Goal: Transaction & Acquisition: Purchase product/service

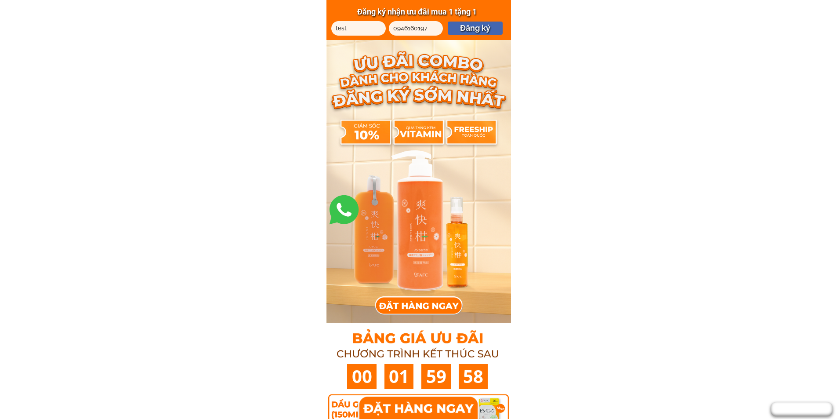
click at [476, 29] on p "Đăng ký" at bounding box center [475, 28] width 55 height 13
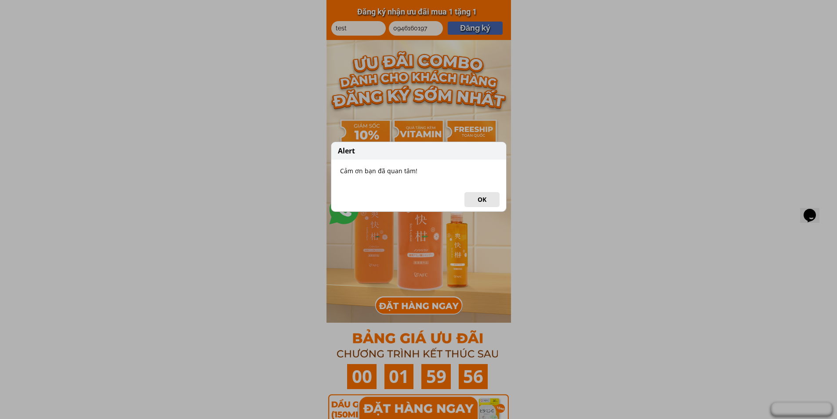
drag, startPoint x: 484, startPoint y: 197, endPoint x: 487, endPoint y: 192, distance: 5.7
click at [484, 197] on button "OK" at bounding box center [481, 199] width 35 height 15
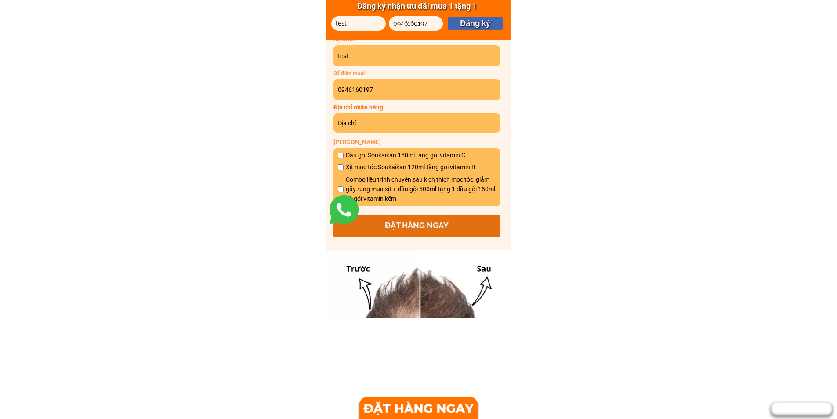
scroll to position [439, 0]
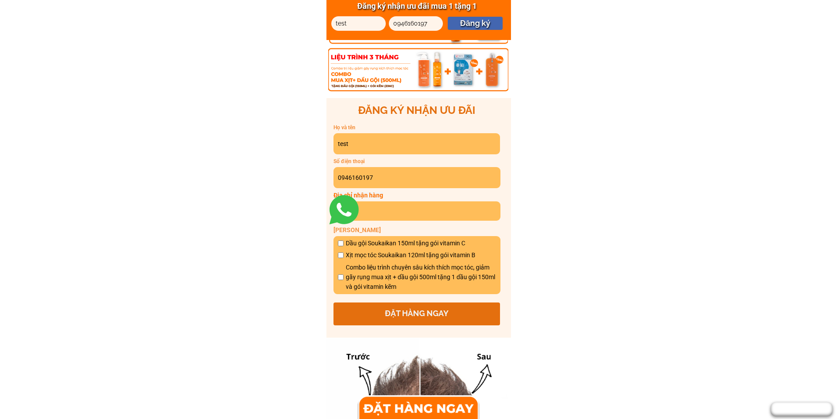
click at [425, 315] on p "ĐẶT HÀNG NGAY" at bounding box center [416, 313] width 167 height 23
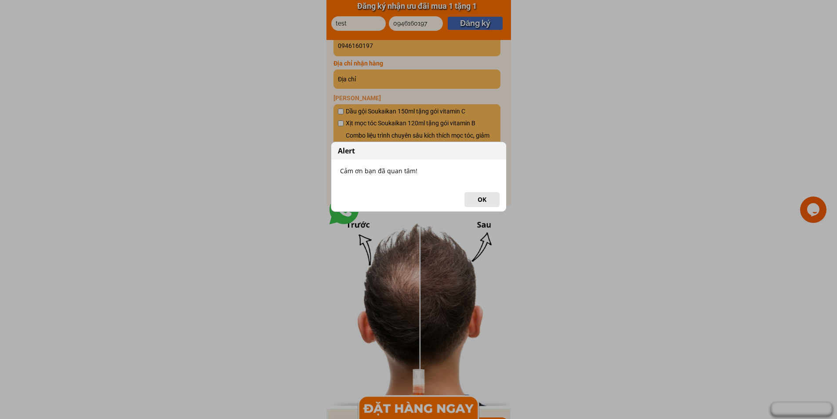
click at [483, 193] on button "OK" at bounding box center [481, 199] width 35 height 15
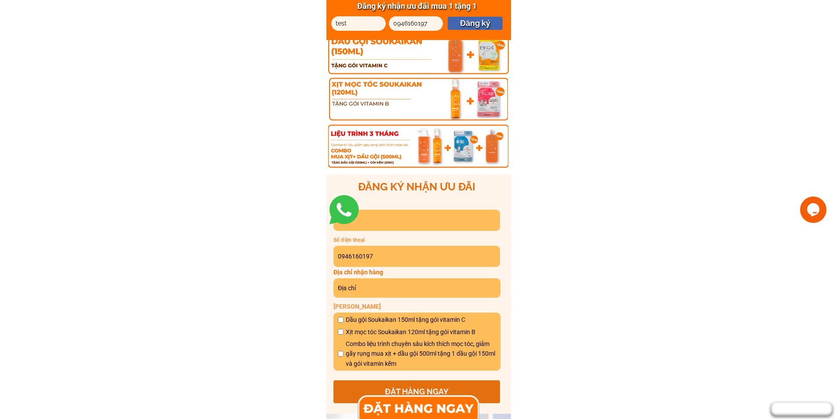
scroll to position [5008, 0]
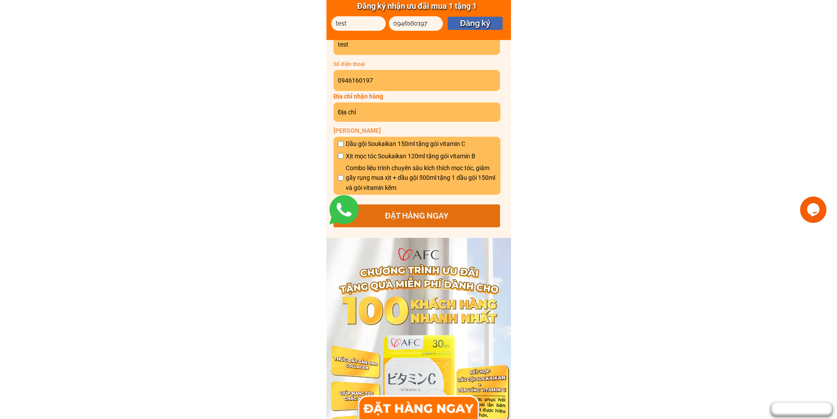
click at [428, 211] on p "ĐẶT HÀNG NGAY" at bounding box center [416, 215] width 167 height 23
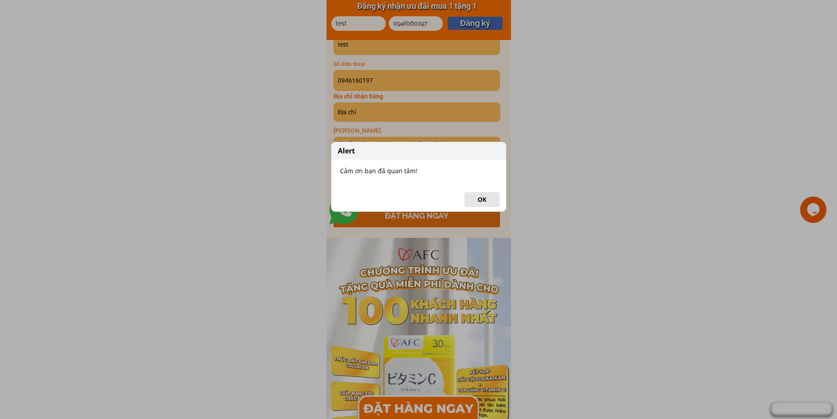
click at [477, 200] on button "OK" at bounding box center [481, 199] width 35 height 15
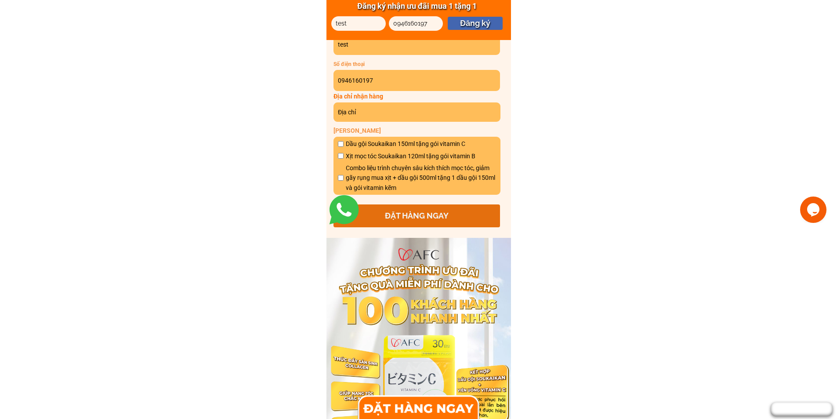
scroll to position [4876, 0]
